Goal: Check status: Check status

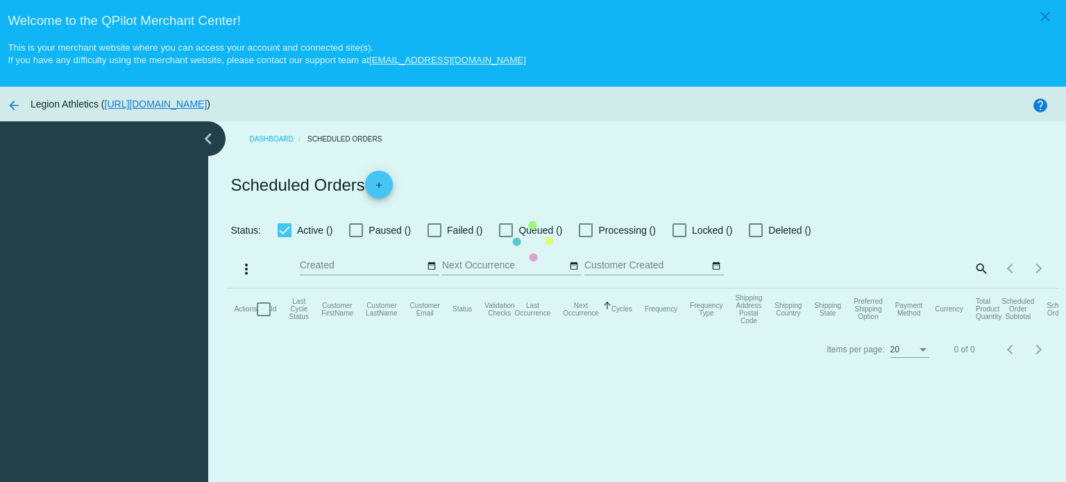
checkbox input "true"
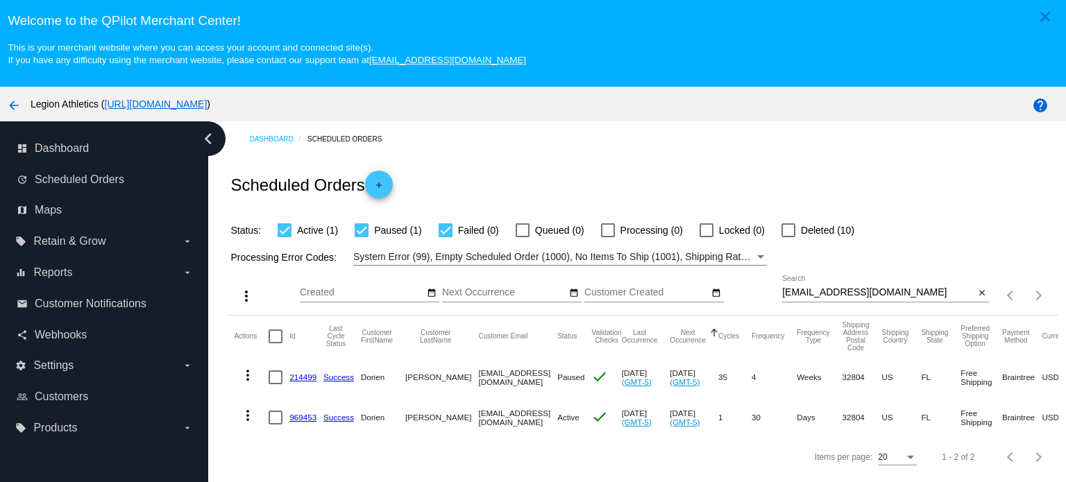
click at [795, 303] on div "dorienackerman@gmail.com Search close" at bounding box center [885, 296] width 207 height 40
click at [799, 293] on input "dorienackerman@gmail.com" at bounding box center [878, 292] width 192 height 11
paste input "jdannerdds@yahoo"
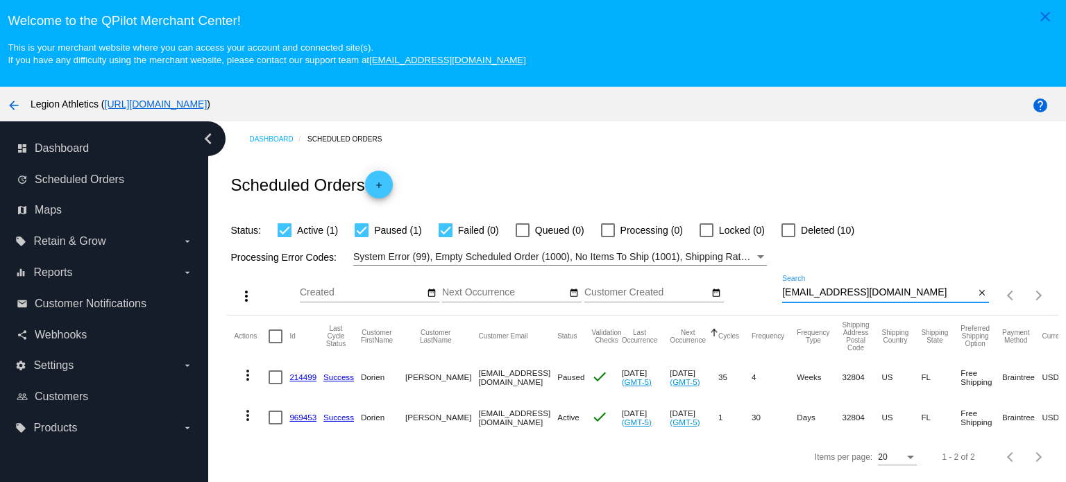
type input "[EMAIL_ADDRESS][DOMAIN_NAME]"
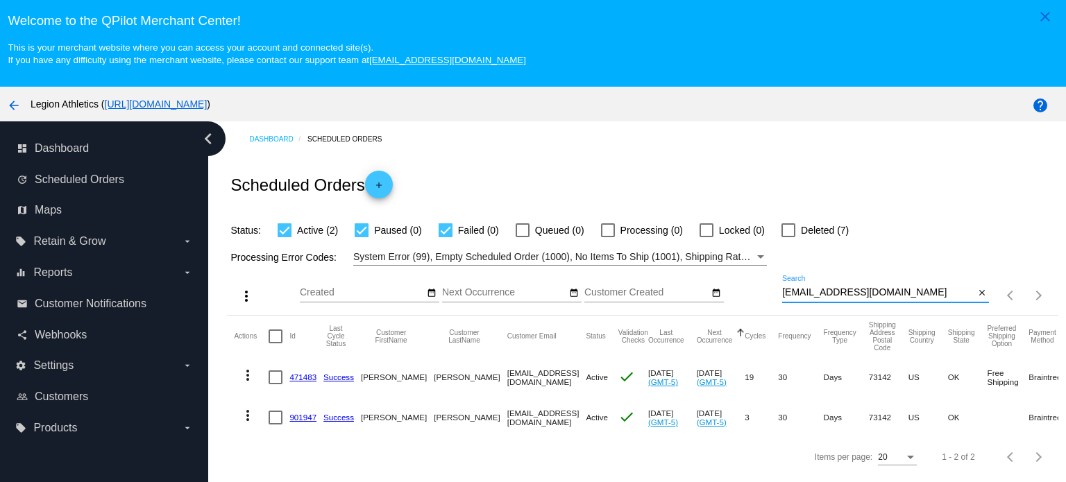
click at [304, 418] on link "901947" at bounding box center [302, 417] width 27 height 9
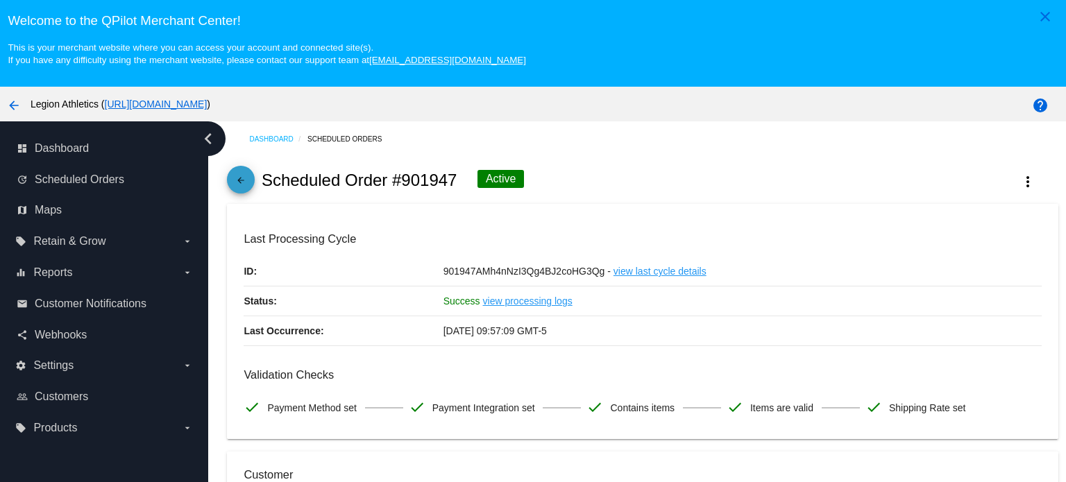
click at [241, 181] on mat-icon "arrow_back" at bounding box center [240, 184] width 17 height 17
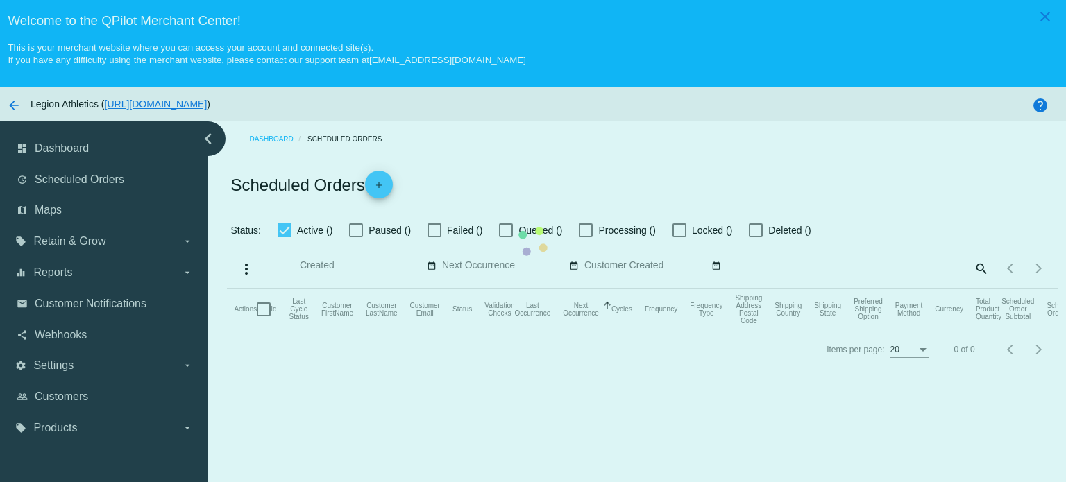
checkbox input "true"
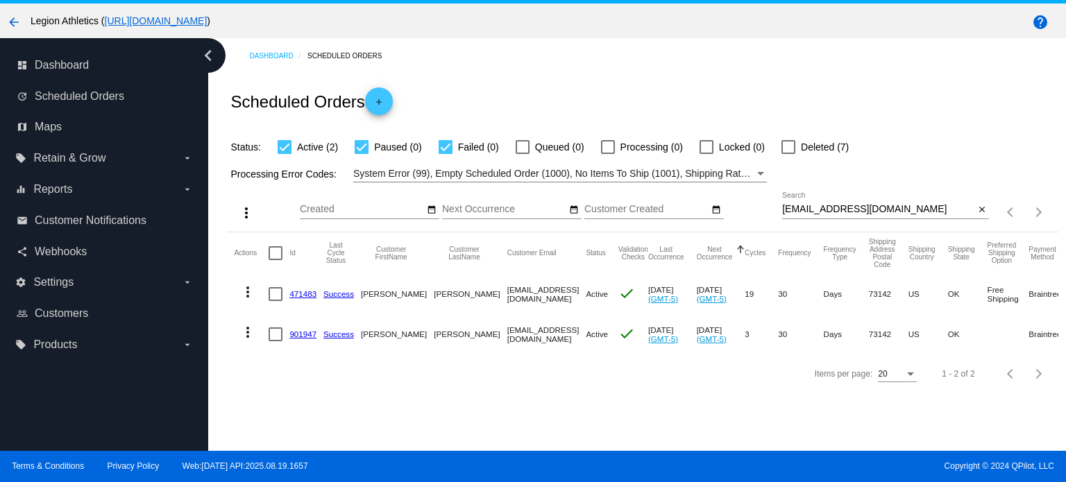
scroll to position [87, 0]
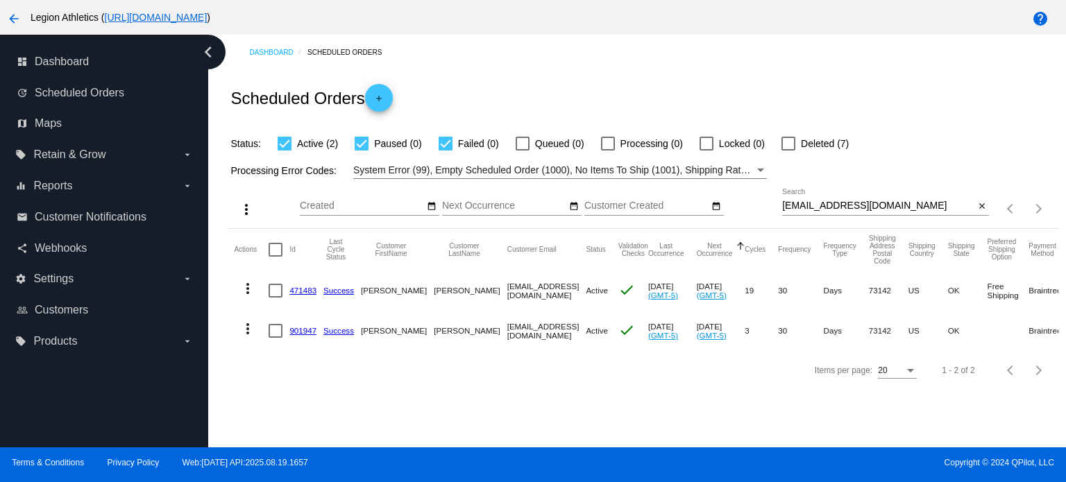
click at [298, 328] on link "901947" at bounding box center [302, 330] width 27 height 9
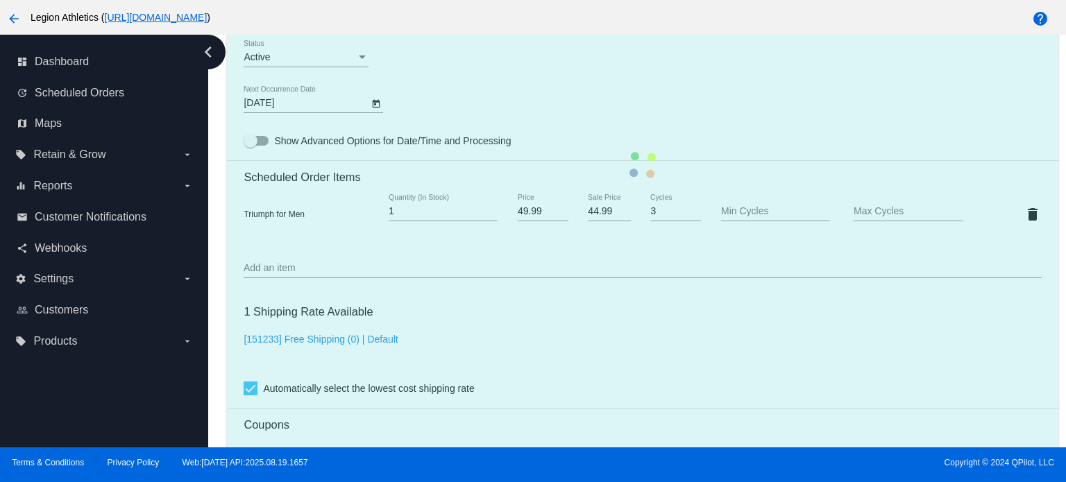
scroll to position [902, 0]
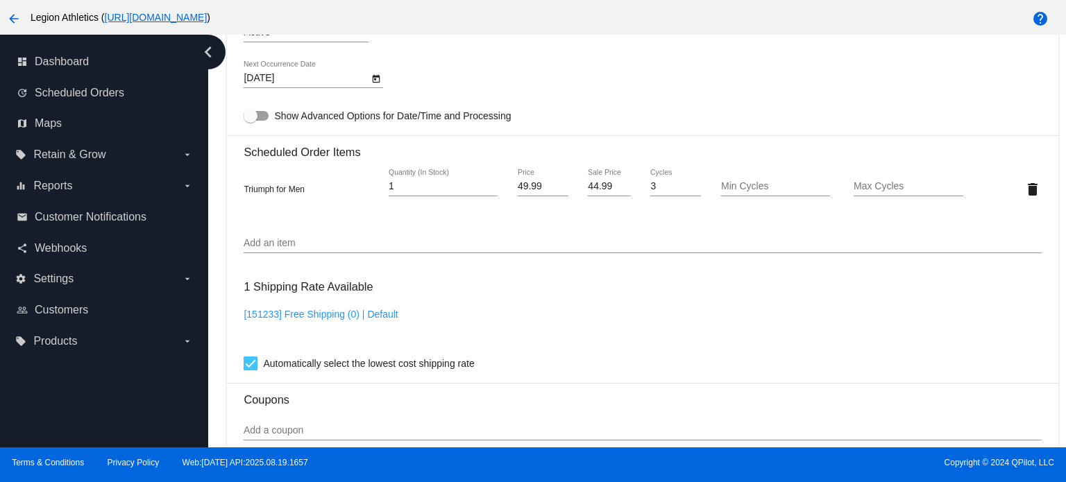
click at [253, 82] on body "close Welcome to the QPilot Merchant Center! This is your merchant website wher…" at bounding box center [533, 241] width 1066 height 482
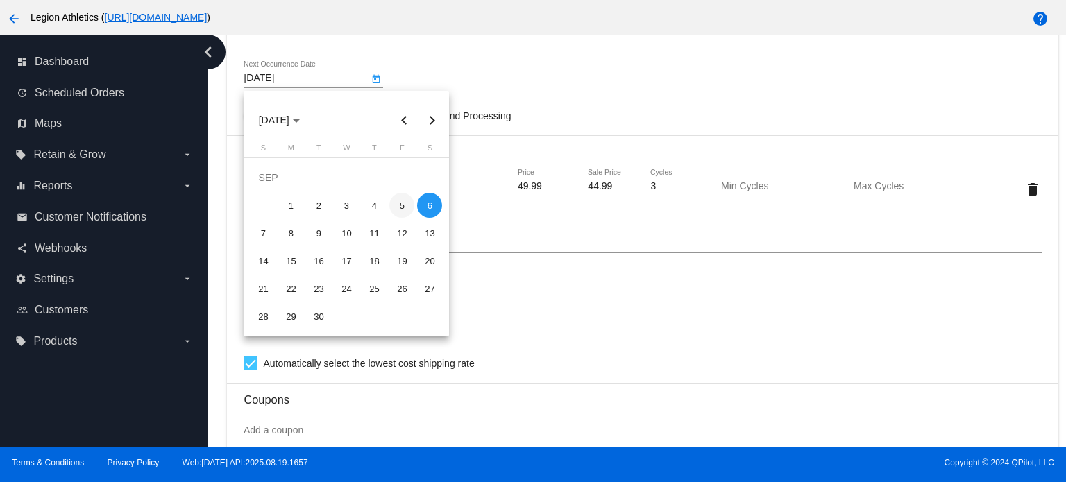
click at [405, 205] on div "5" at bounding box center [401, 205] width 25 height 25
type input "9/5/2025"
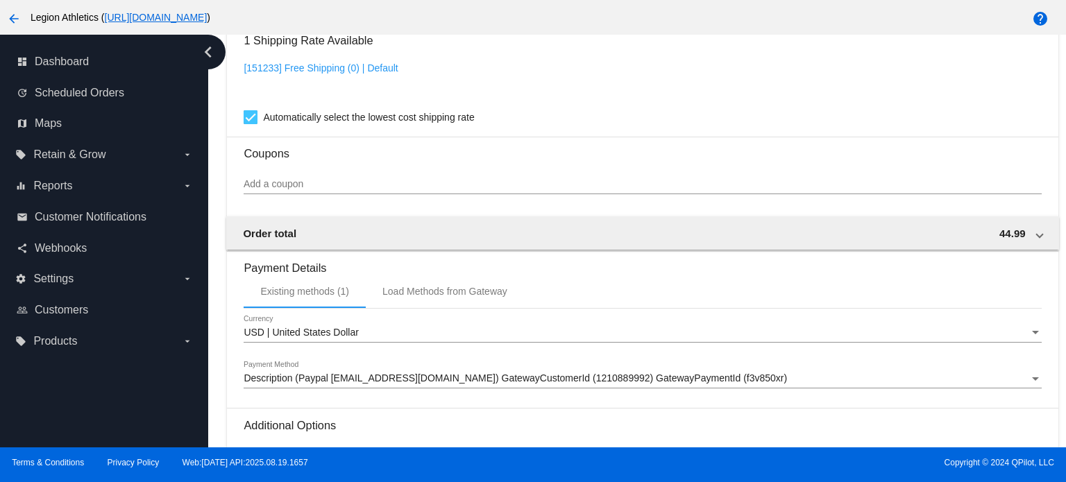
scroll to position [1308, 0]
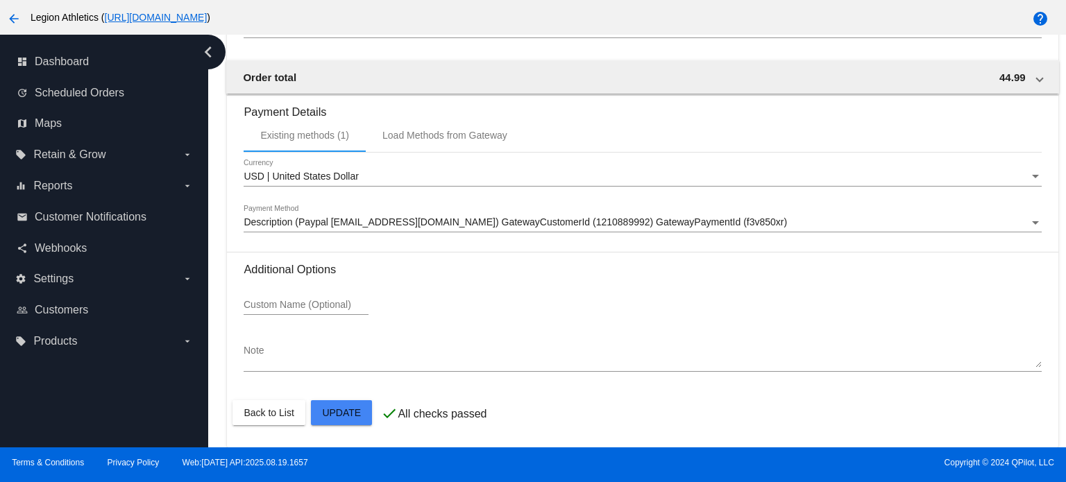
click at [347, 412] on div at bounding box center [533, 241] width 1066 height 482
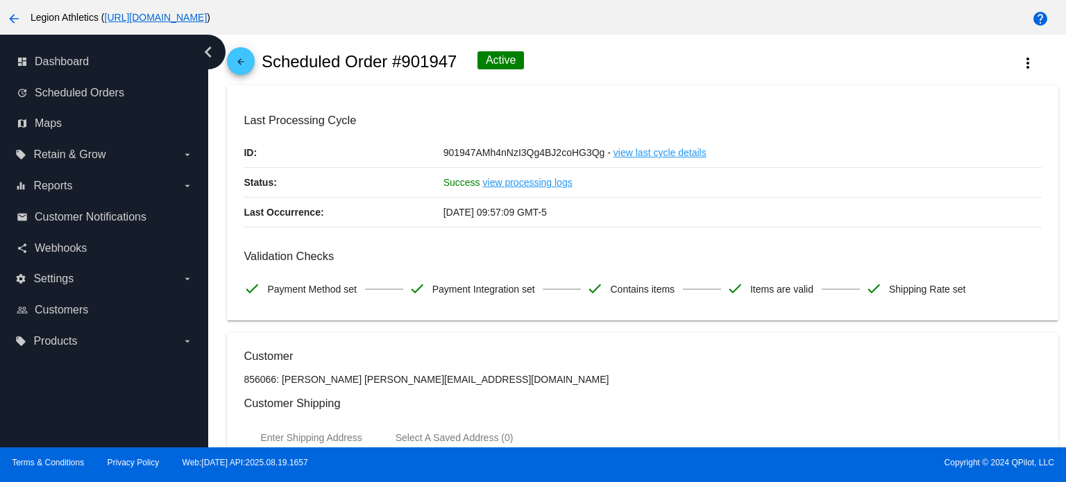
scroll to position [0, 0]
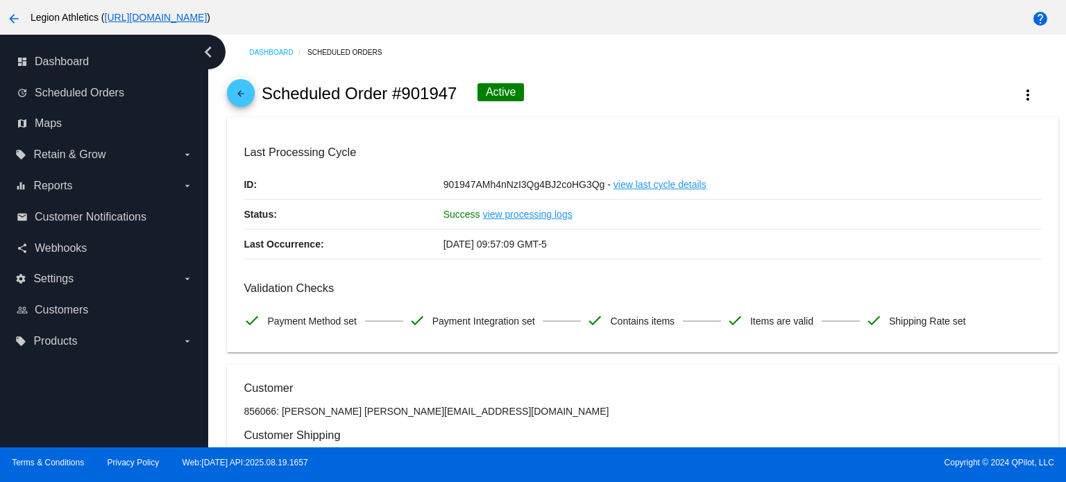
click at [239, 94] on mat-icon "arrow_back" at bounding box center [240, 97] width 17 height 17
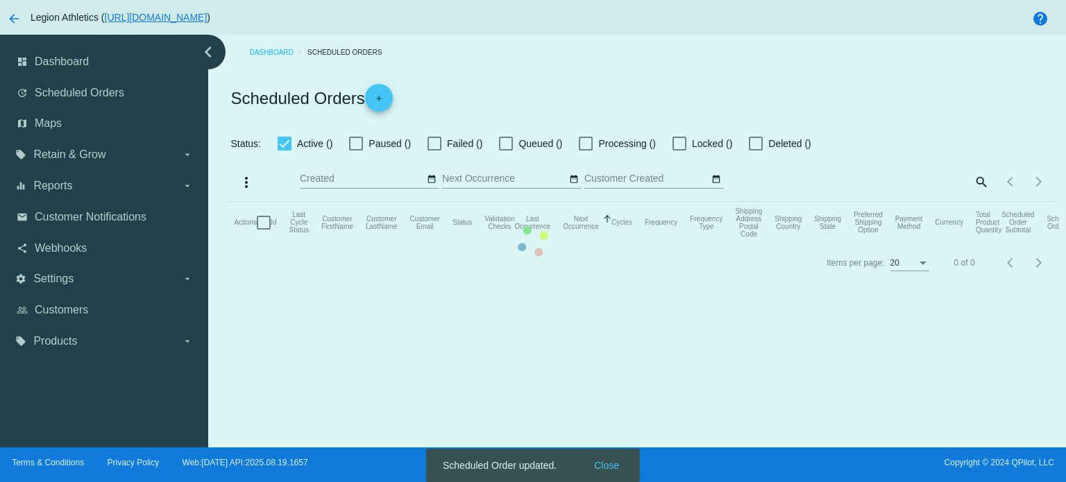
checkbox input "true"
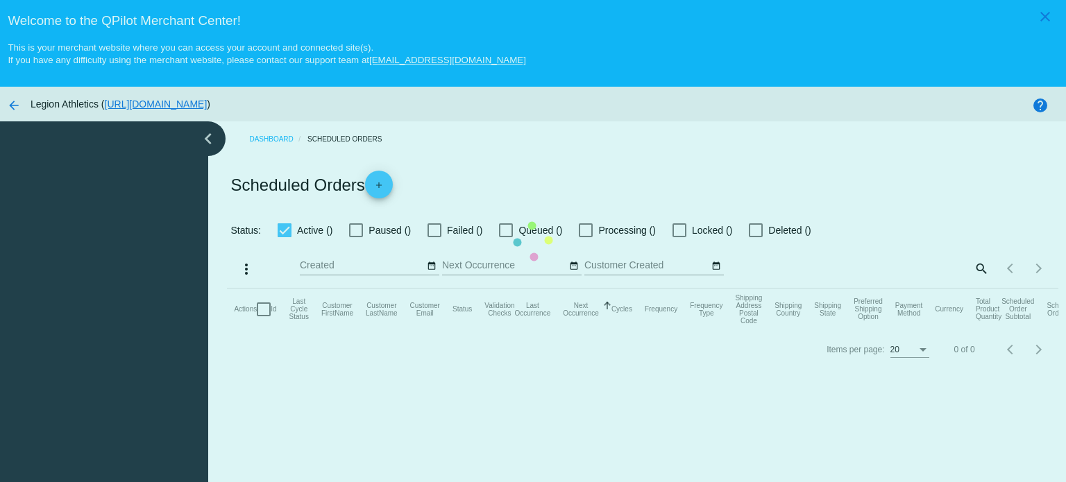
checkbox input "true"
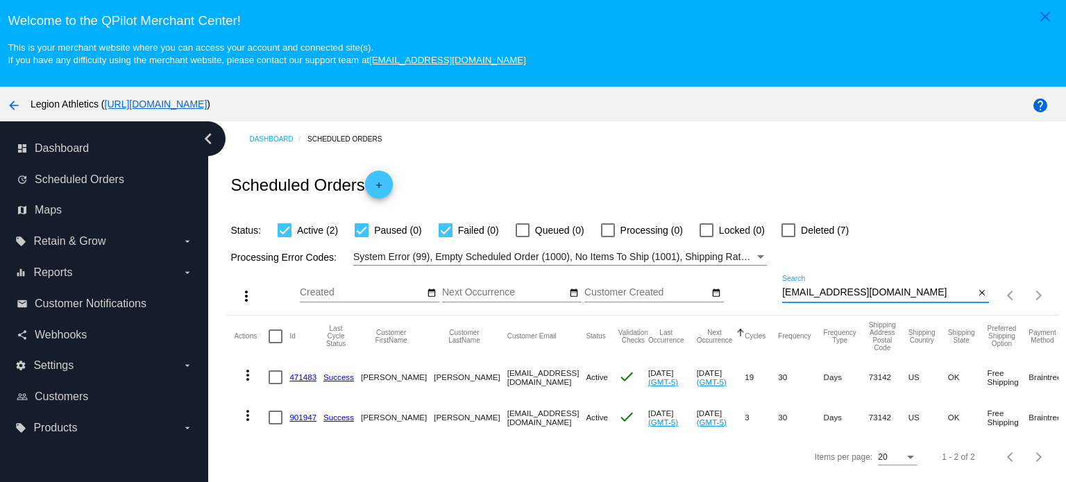
click at [804, 291] on input "[EMAIL_ADDRESS][DOMAIN_NAME]" at bounding box center [878, 292] width 192 height 11
click at [803, 291] on input "[EMAIL_ADDRESS][DOMAIN_NAME]" at bounding box center [878, 292] width 192 height 11
paste input "cebrowder@ail"
type input "[EMAIL_ADDRESS][DOMAIN_NAME]"
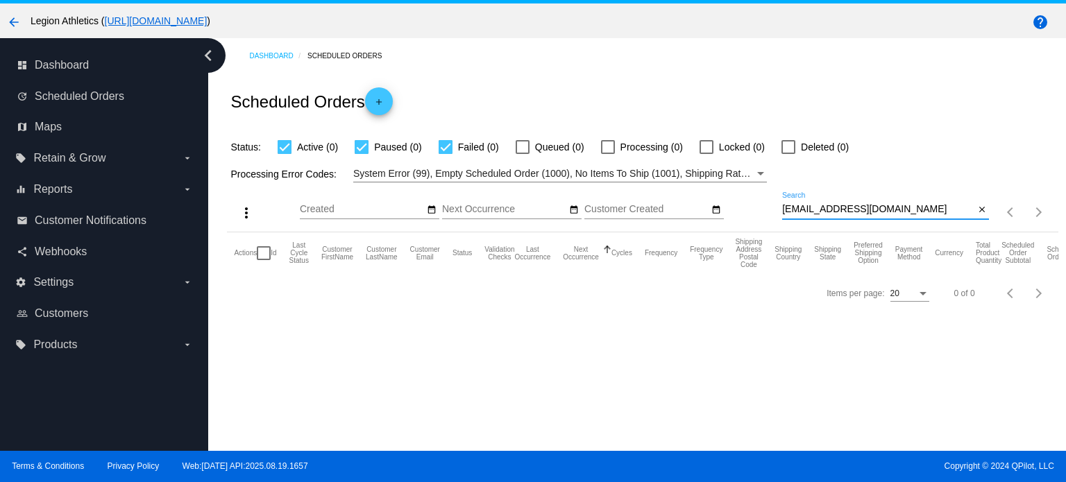
scroll to position [87, 0]
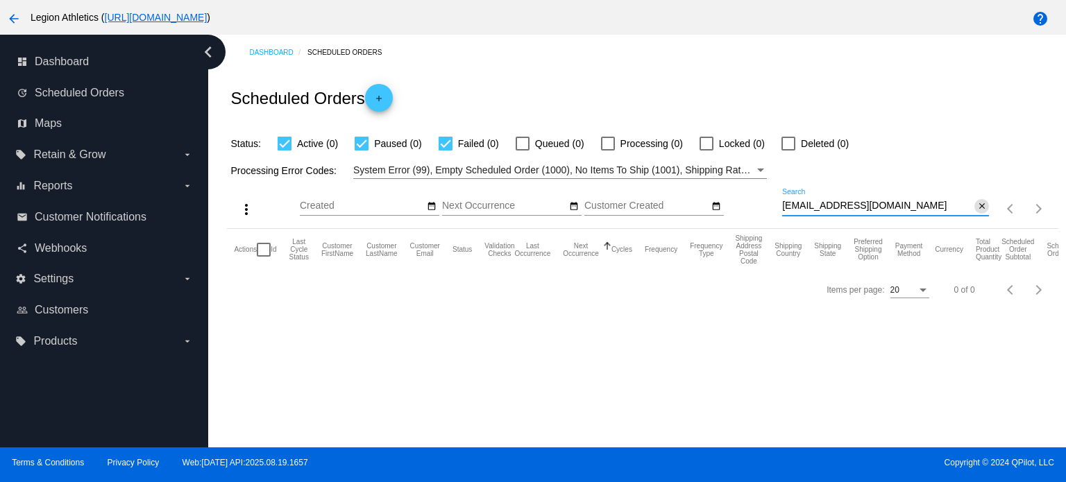
click at [977, 205] on mat-icon "close" at bounding box center [982, 206] width 10 height 11
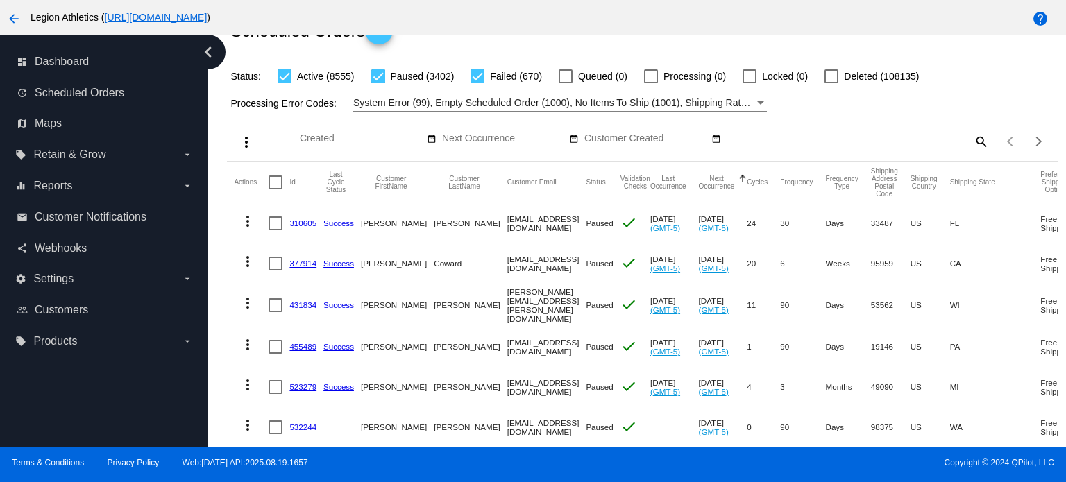
scroll to position [0, 0]
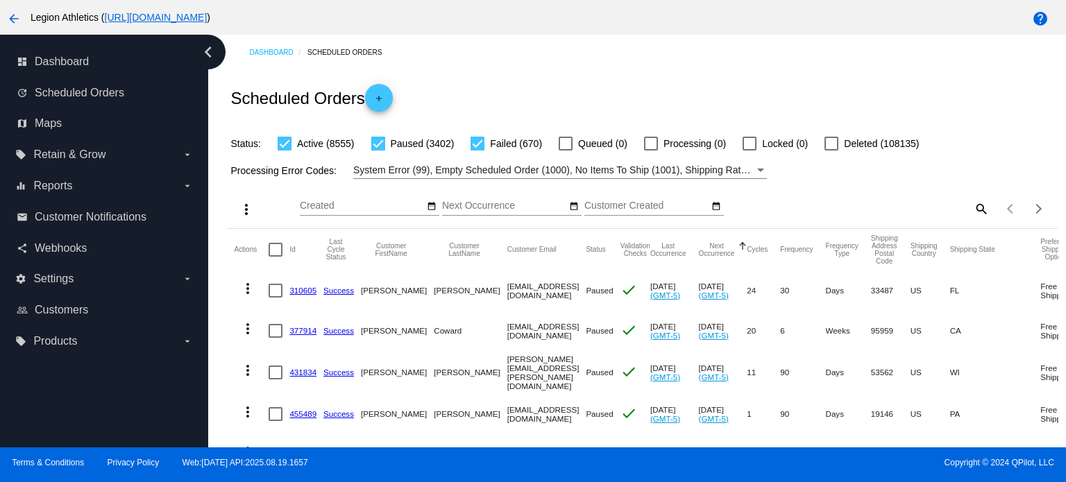
click at [614, 208] on input "Customer Created" at bounding box center [646, 206] width 125 height 11
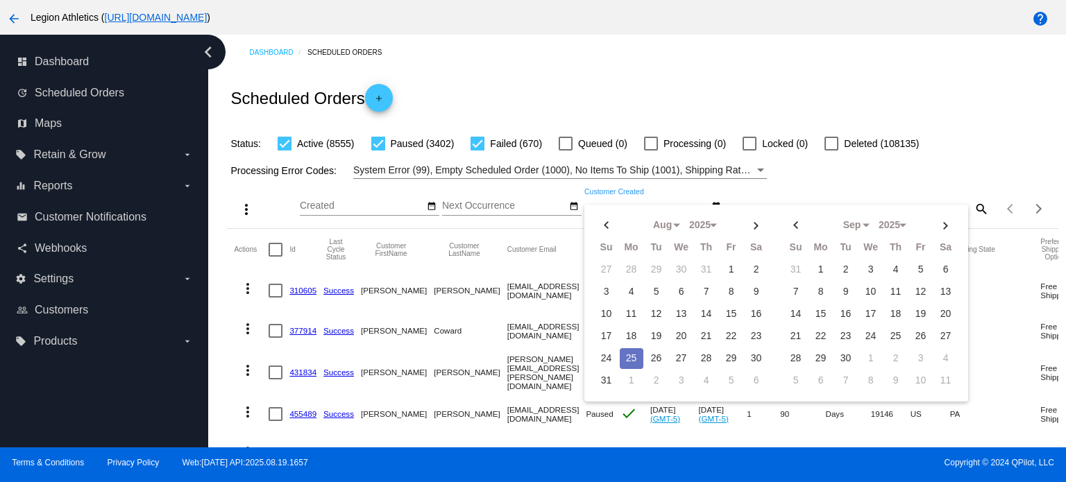
click at [811, 191] on div "more_vert Aug Jan Feb Mar [DATE]" at bounding box center [642, 203] width 831 height 49
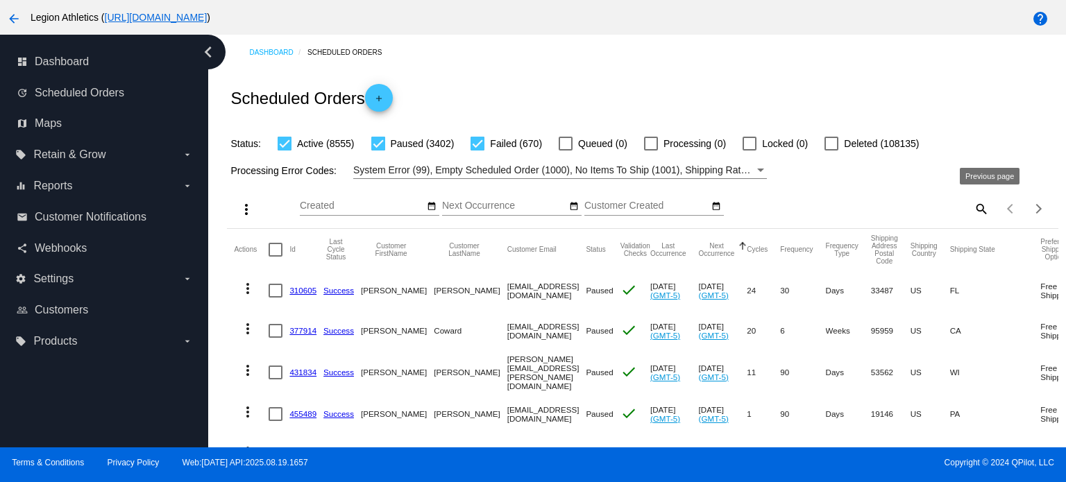
click at [972, 208] on mat-icon "search" at bounding box center [980, 209] width 17 height 22
click at [849, 202] on input "Search" at bounding box center [885, 206] width 207 height 11
paste input "[URL][DOMAIN_NAME]"
type input "[URL][DOMAIN_NAME]"
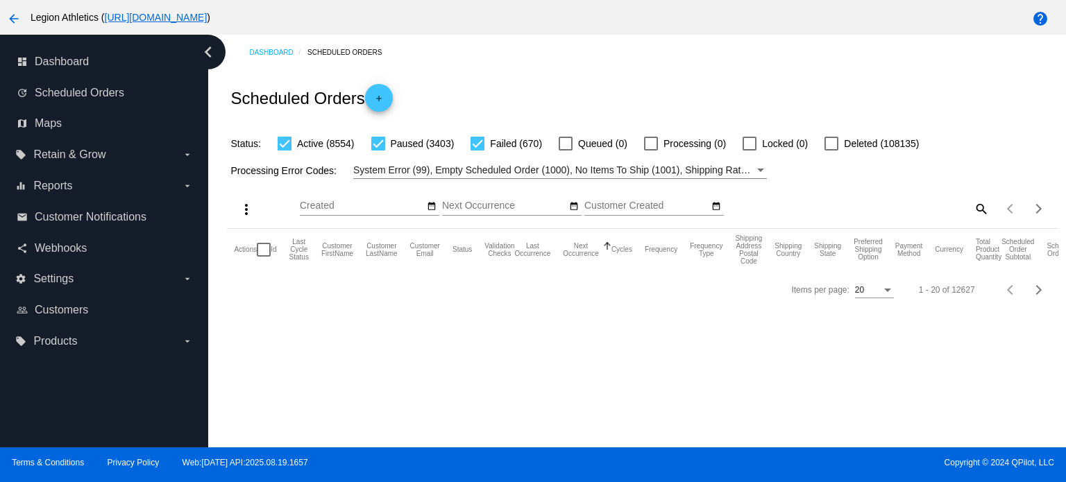
click at [972, 210] on mat-icon "search" at bounding box center [980, 209] width 17 height 22
click at [829, 203] on input "Search" at bounding box center [885, 206] width 207 height 11
paste input "[EMAIL_ADDRESS][DOMAIN_NAME]"
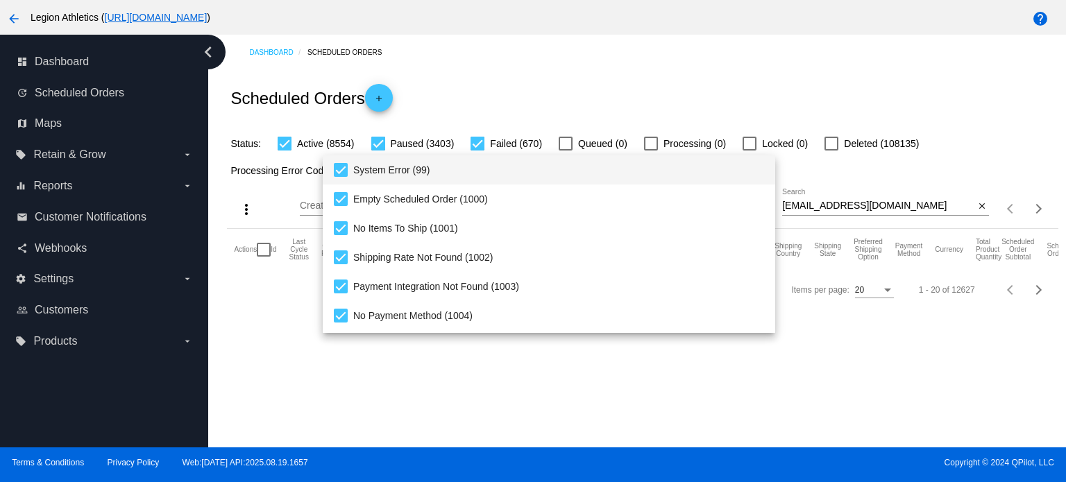
click at [534, 79] on div at bounding box center [533, 241] width 1066 height 482
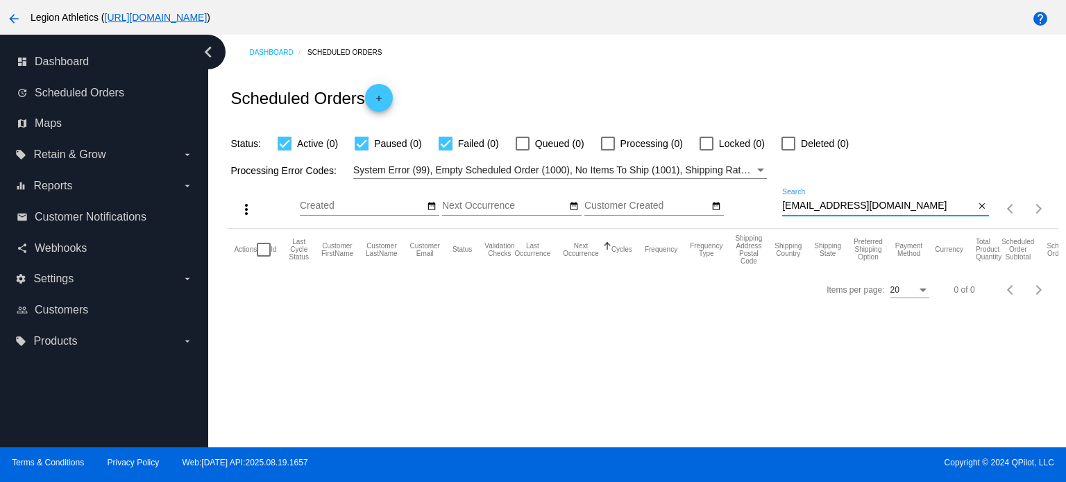
click at [839, 205] on input "[EMAIL_ADDRESS][DOMAIN_NAME]" at bounding box center [878, 206] width 192 height 11
type input "[EMAIL_ADDRESS][DOMAIN_NAME]"
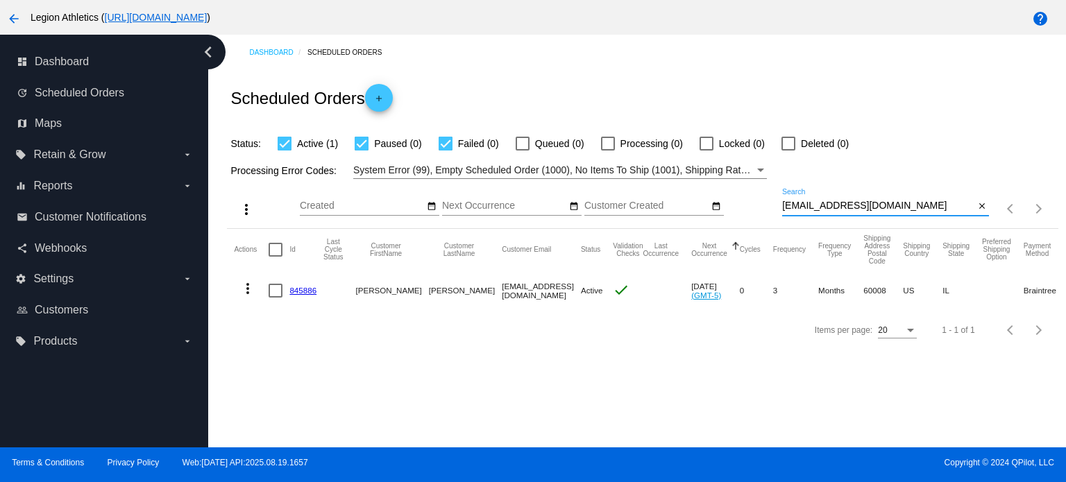
click at [600, 366] on div "Dashboard Scheduled Orders Scheduled Orders add Status: Active (1) Paused (0) F…" at bounding box center [637, 241] width 858 height 413
